Goal: Complete application form: Complete application form

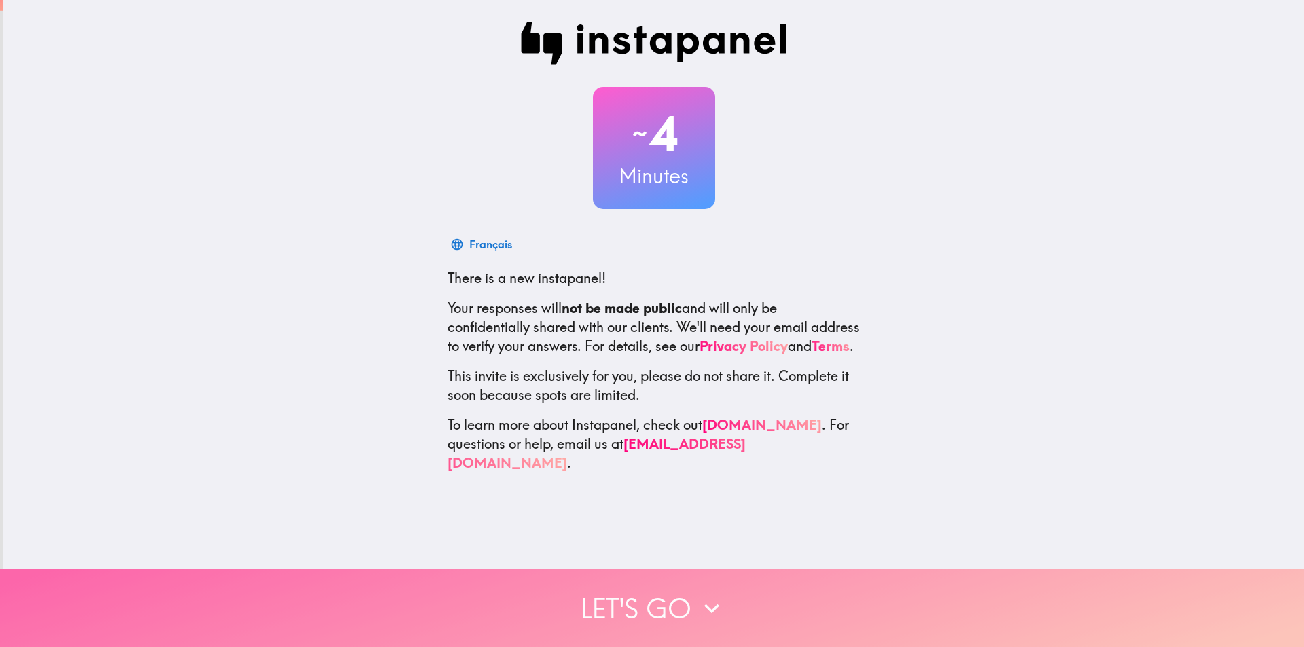
click at [640, 608] on button "Let's go" at bounding box center [652, 608] width 1304 height 78
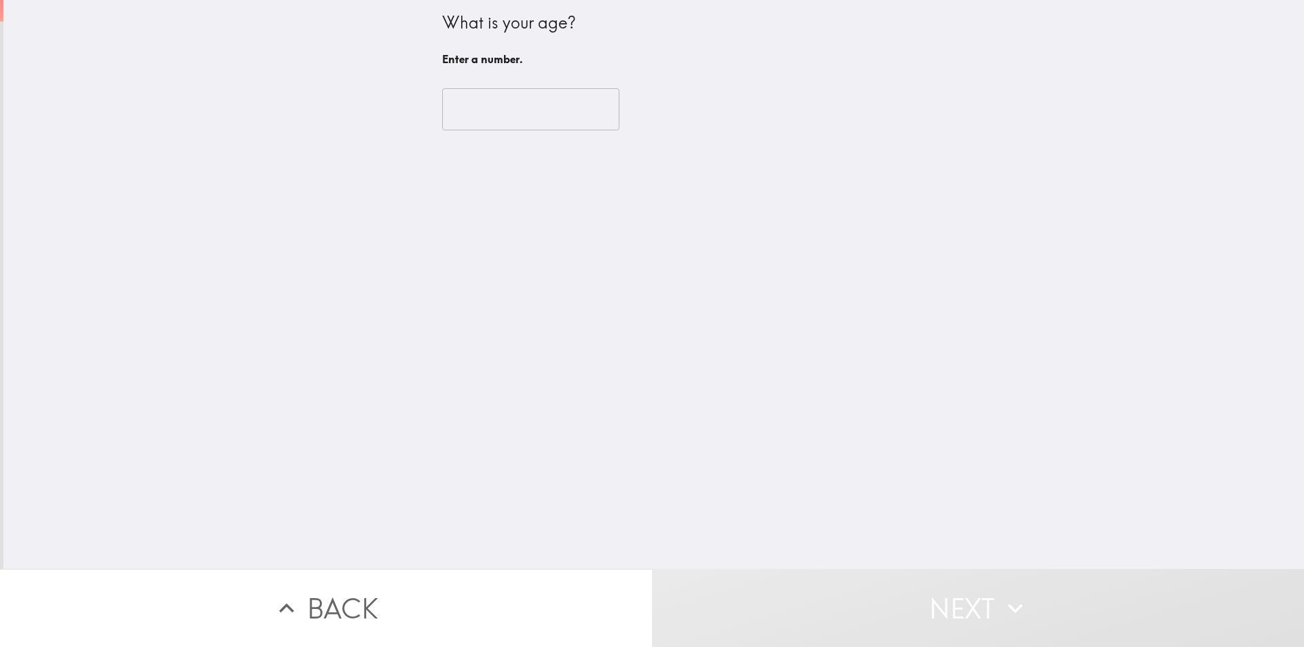
click at [459, 105] on input "number" at bounding box center [530, 109] width 177 height 42
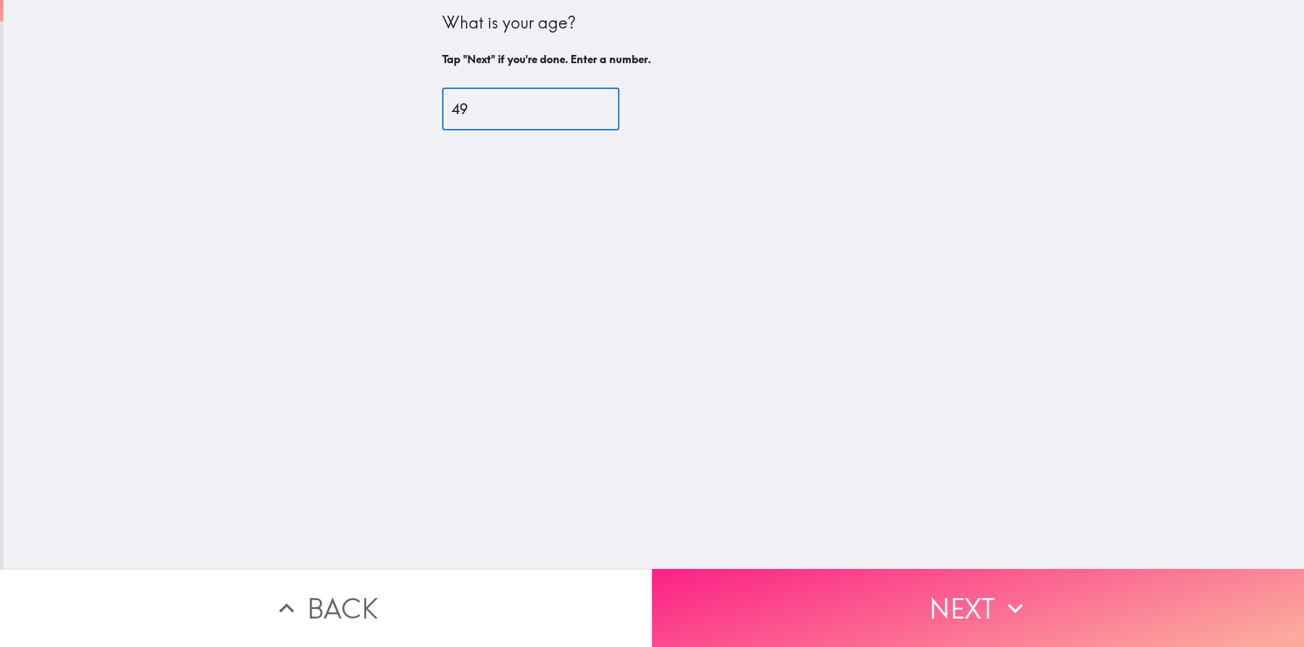
type input "49"
click at [903, 584] on button "Next" at bounding box center [978, 608] width 652 height 78
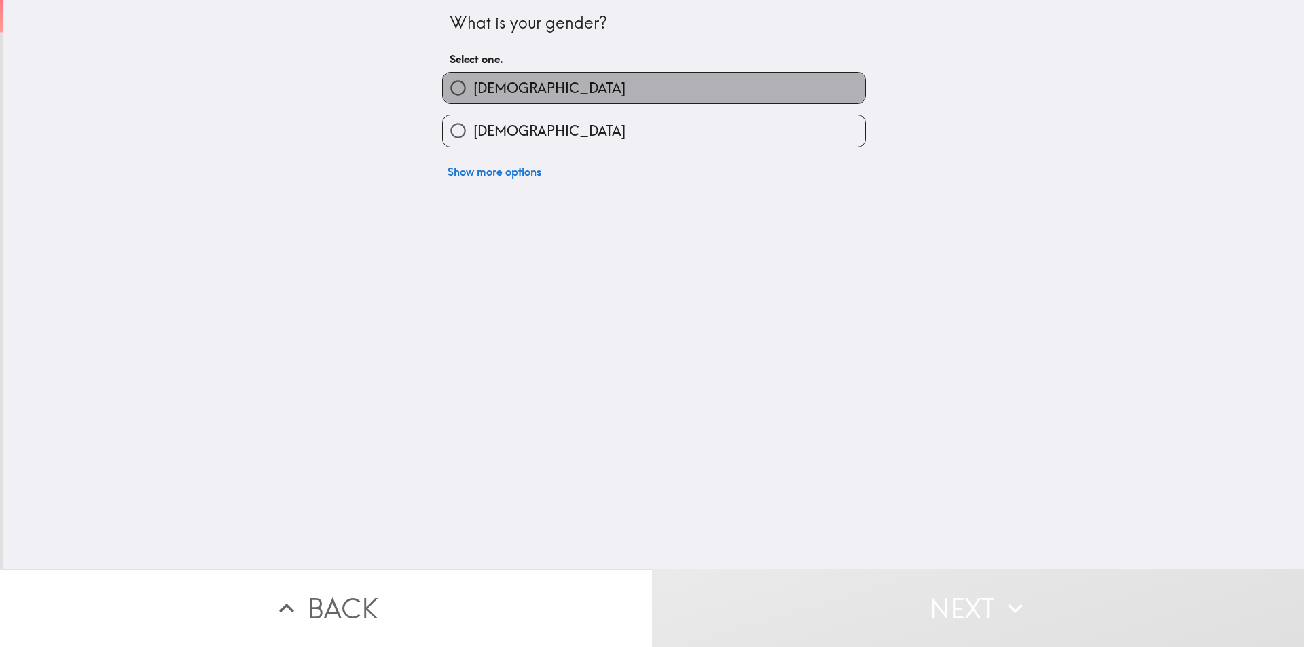
click at [486, 92] on span "[DEMOGRAPHIC_DATA]" at bounding box center [549, 88] width 152 height 19
click at [473, 92] on input "[DEMOGRAPHIC_DATA]" at bounding box center [458, 88] width 31 height 31
radio input "true"
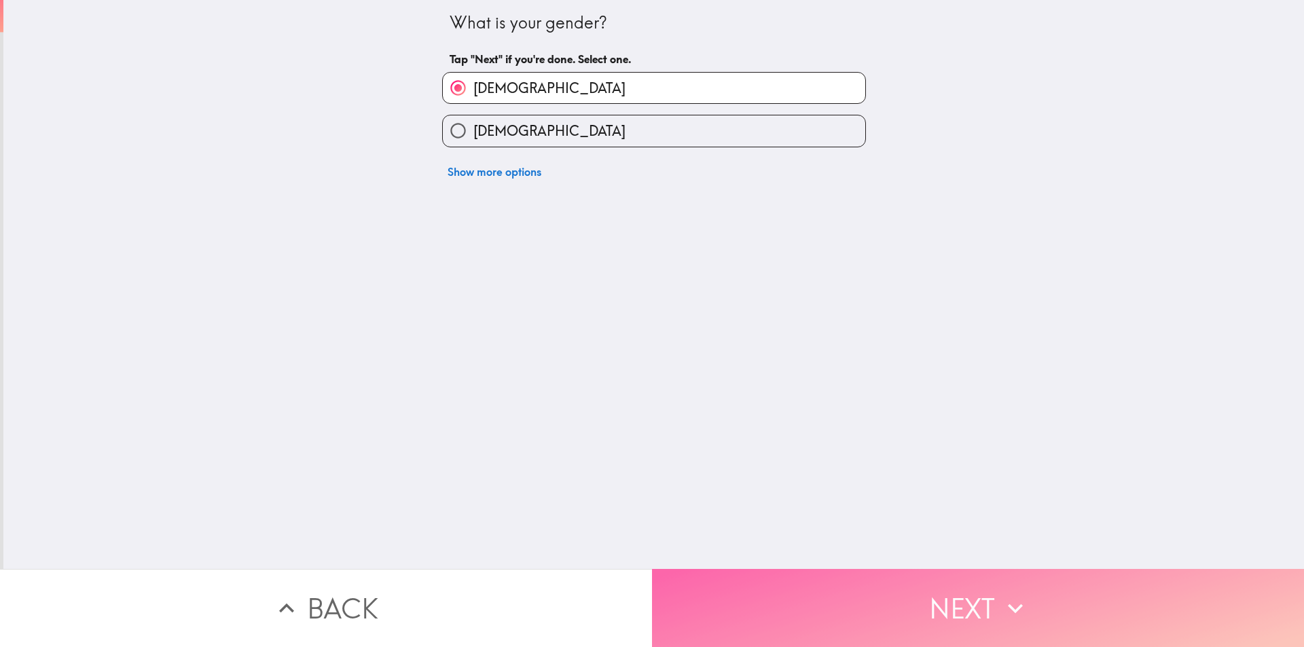
click at [839, 583] on button "Next" at bounding box center [978, 608] width 652 height 78
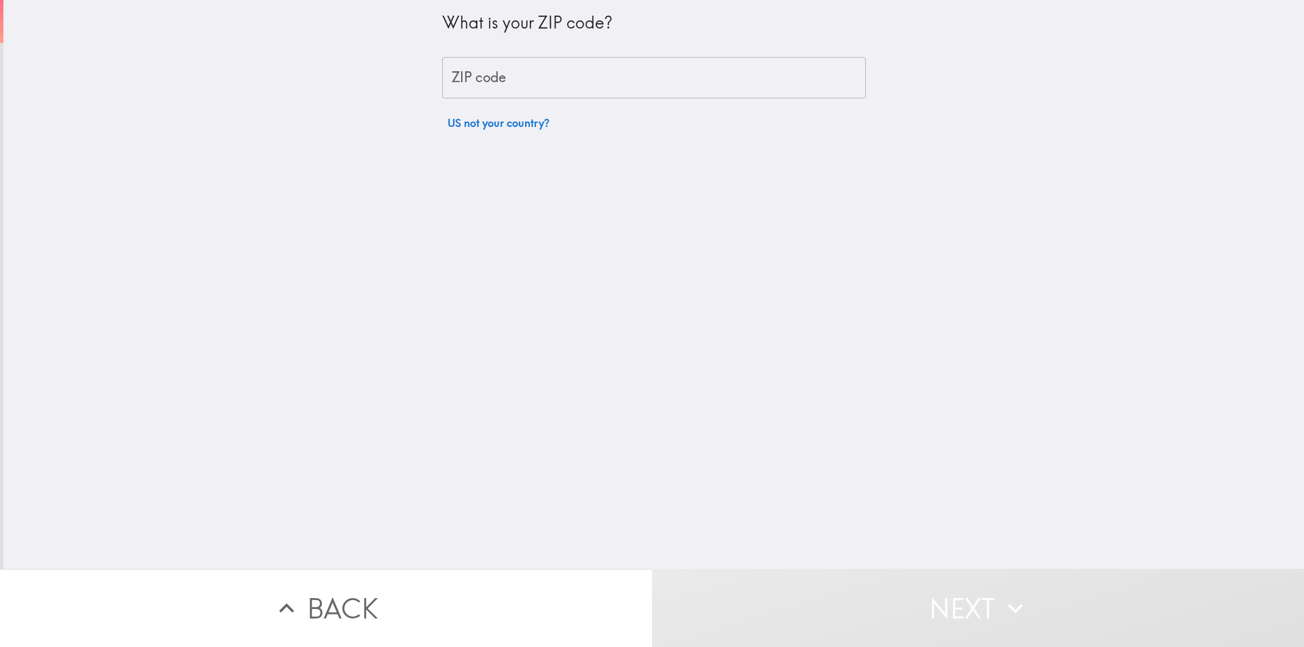
click at [483, 64] on div "ZIP code ZIP code" at bounding box center [654, 78] width 424 height 42
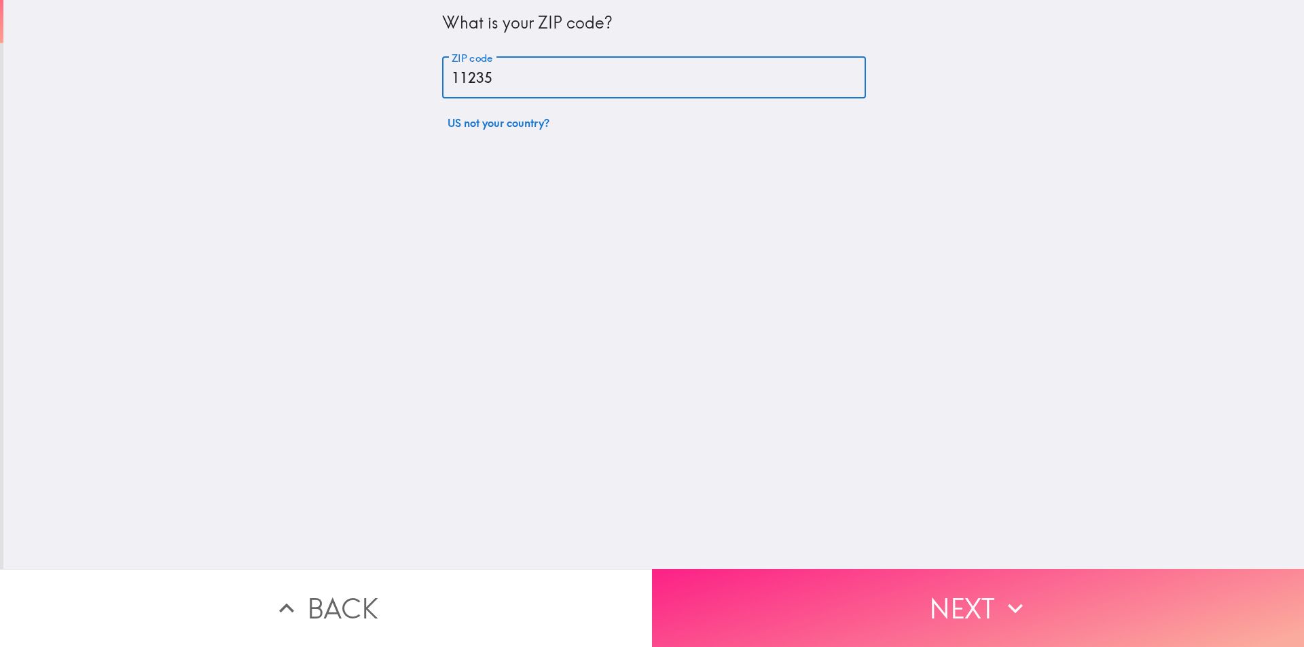
type input "11235"
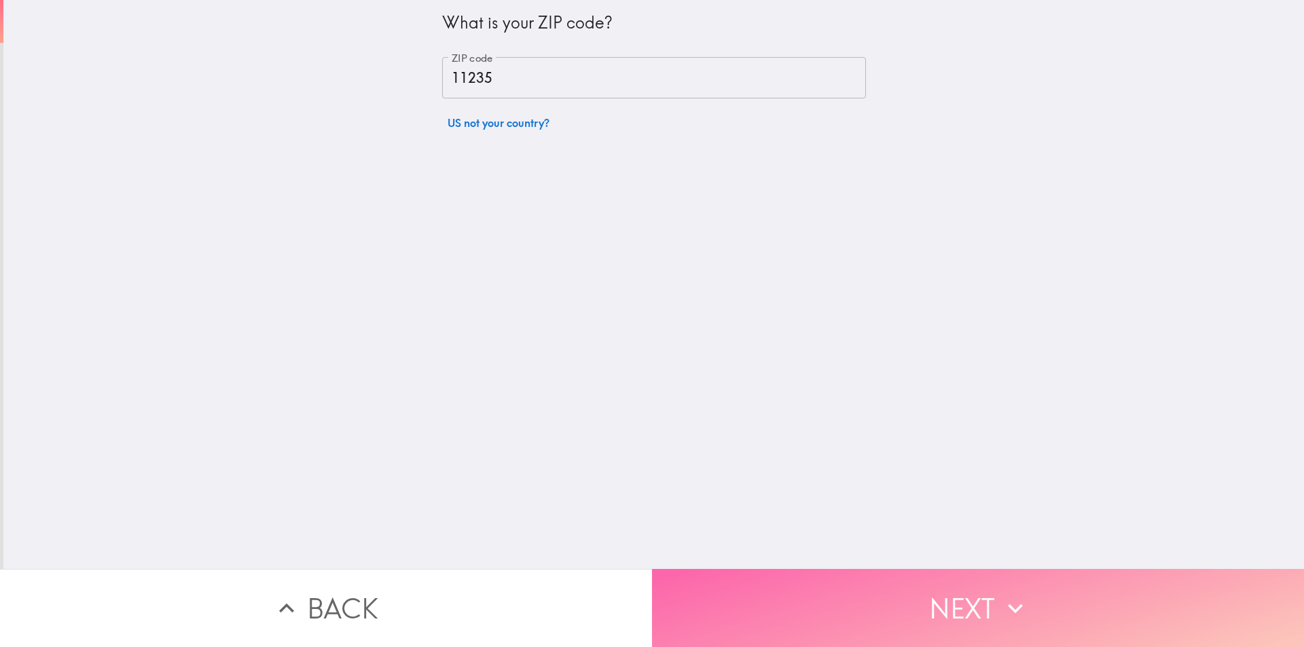
click at [797, 588] on button "Next" at bounding box center [978, 608] width 652 height 78
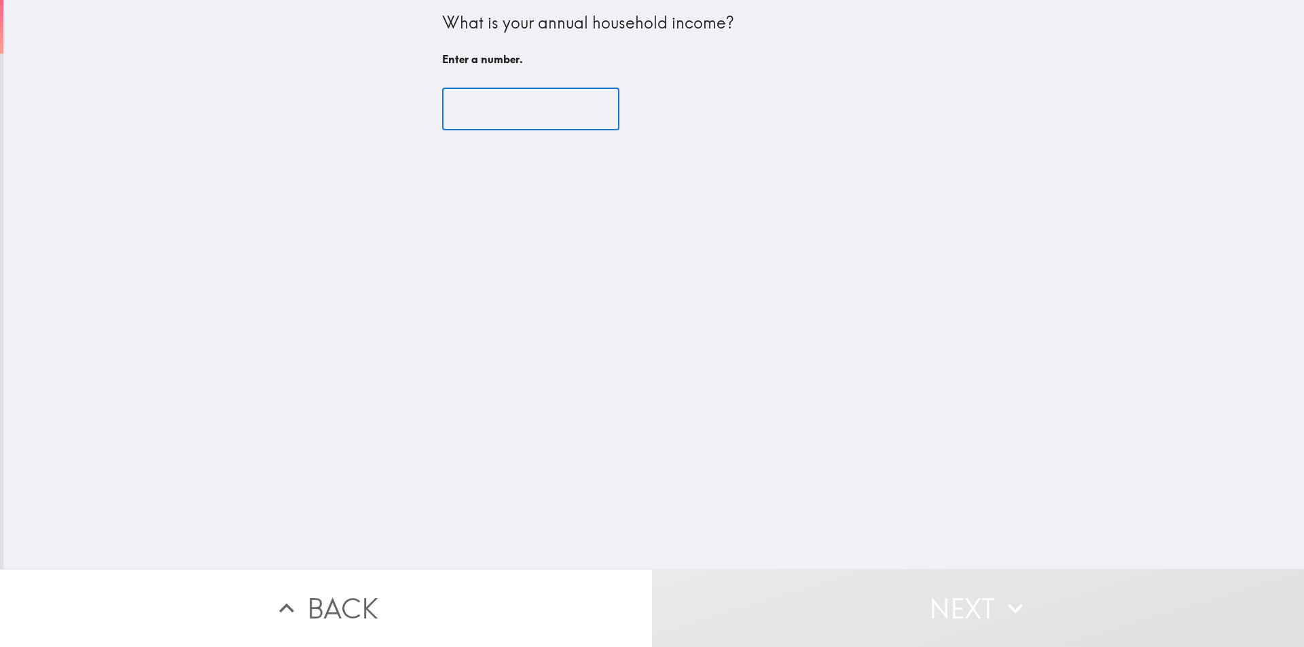
click at [487, 109] on input "number" at bounding box center [530, 109] width 177 height 42
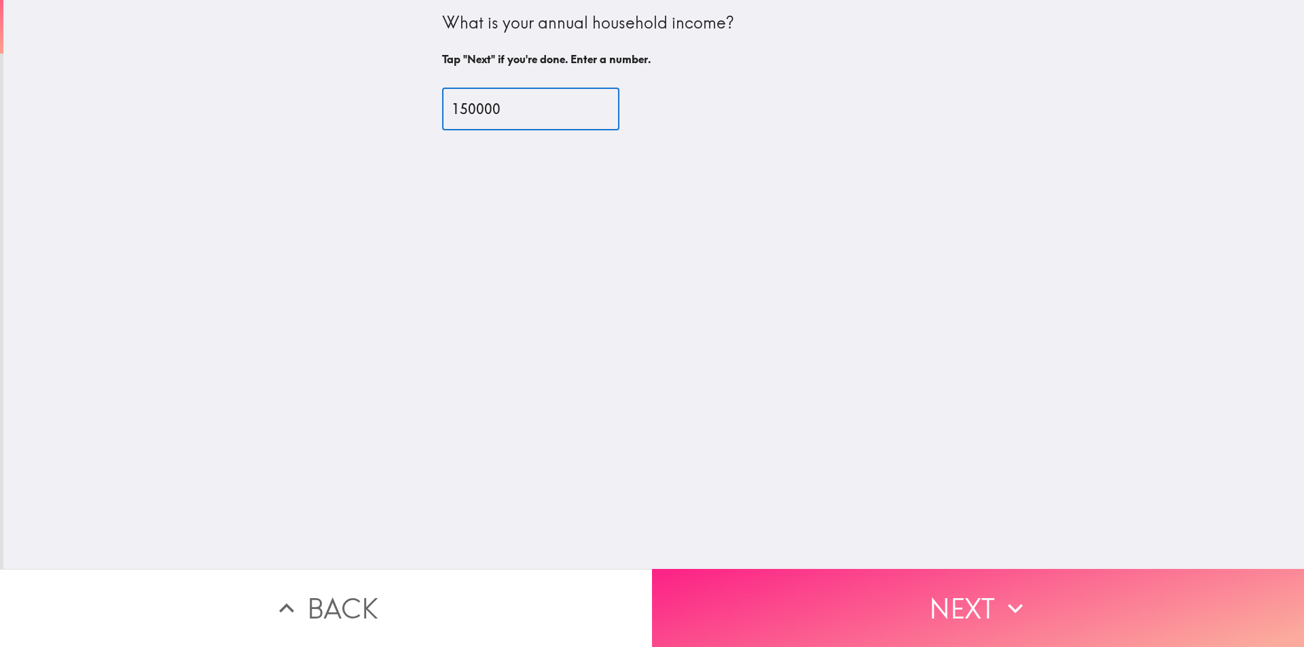
type input "150000"
click at [1036, 599] on button "Next" at bounding box center [978, 608] width 652 height 78
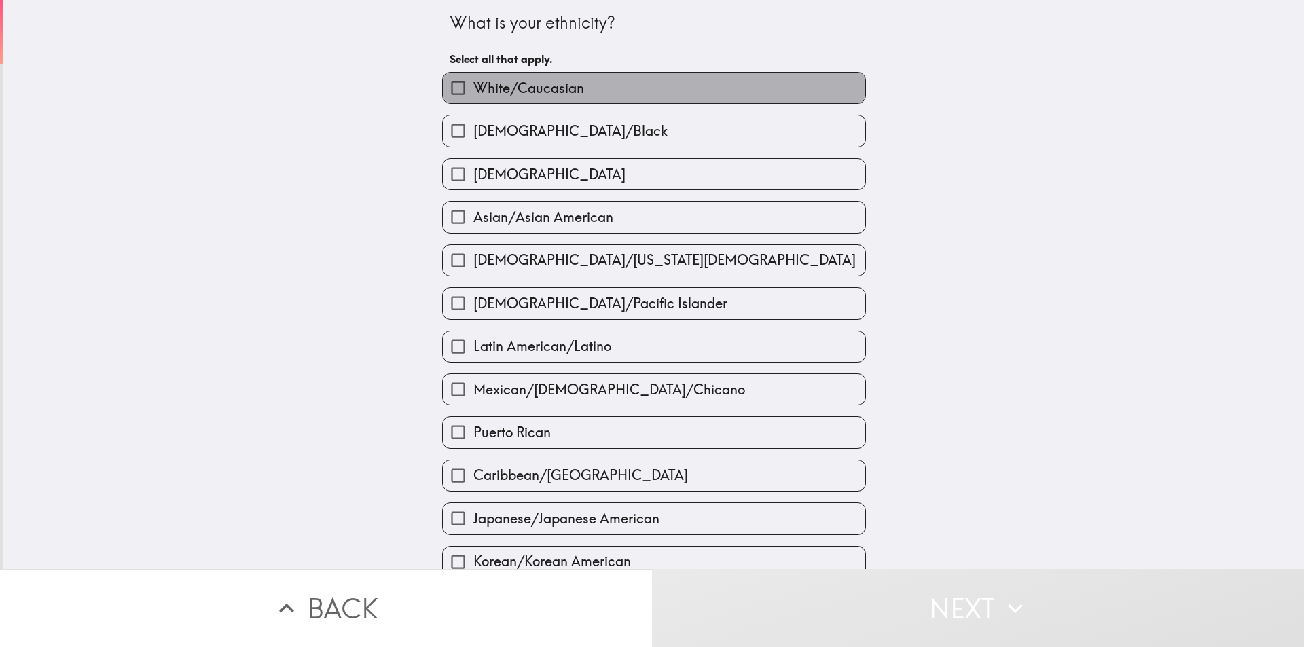
click at [487, 89] on span "White/Caucasian" at bounding box center [528, 88] width 111 height 19
click at [473, 89] on input "White/Caucasian" at bounding box center [458, 88] width 31 height 31
checkbox input "true"
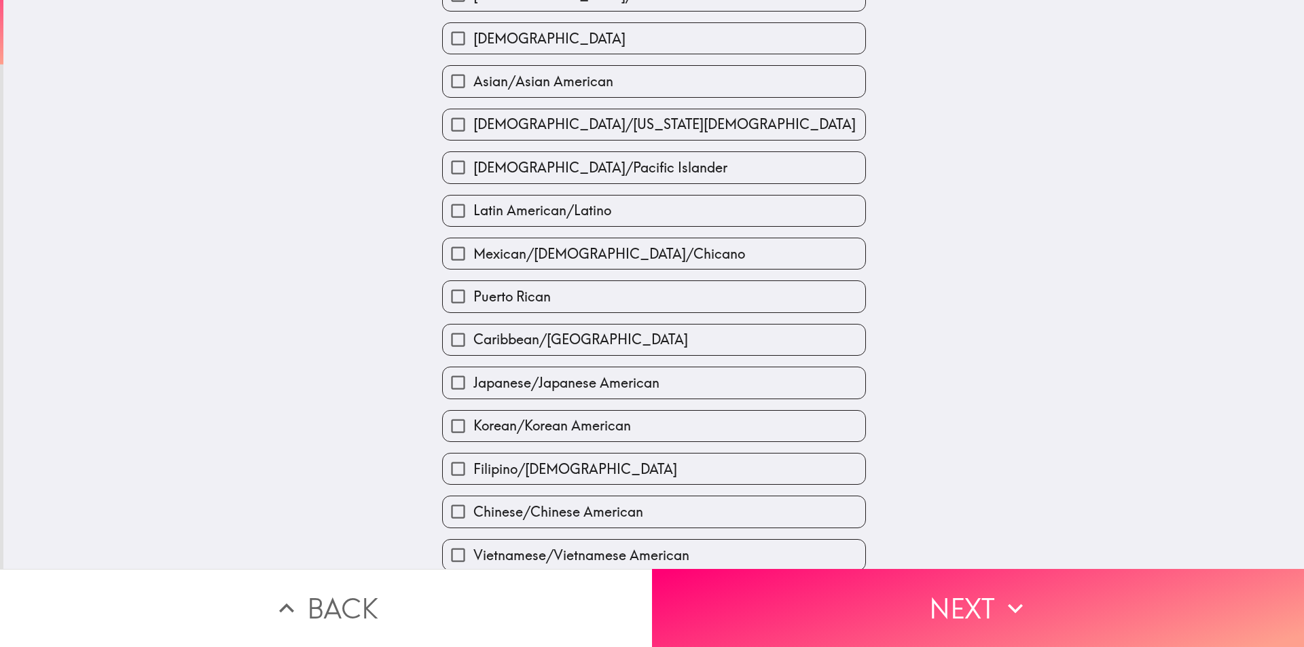
scroll to position [321, 0]
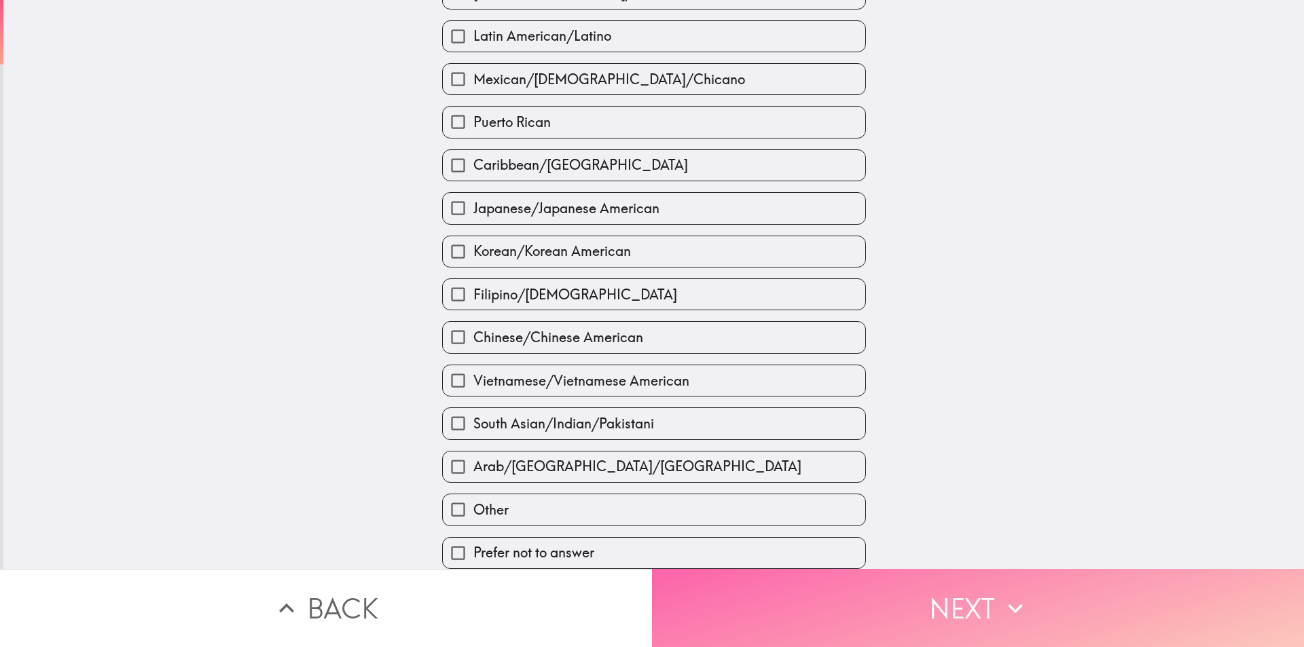
click at [832, 593] on button "Next" at bounding box center [978, 608] width 652 height 78
